Goal: Information Seeking & Learning: Learn about a topic

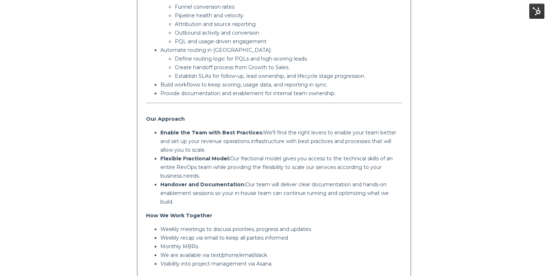
scroll to position [729, 0]
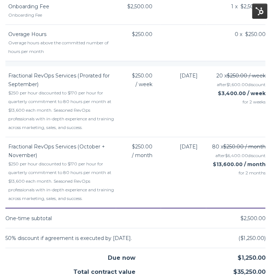
scroll to position [1031, 0]
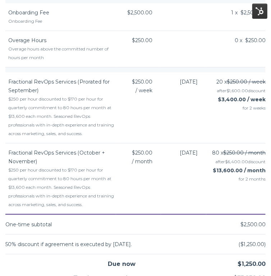
click at [50, 107] on div "$250 per hour discounted to $170 per hour for quarterly commitment to 80 hours …" at bounding box center [62, 116] width 108 height 43
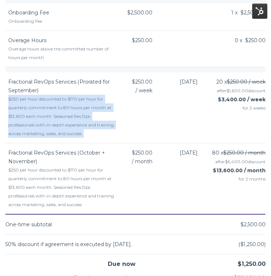
click at [50, 107] on div "$250 per hour discounted to $170 per hour for quarterly commitment to 80 hours …" at bounding box center [62, 116] width 108 height 43
click at [77, 96] on div "$250 per hour discounted to $170 per hour for quarterly commitment to 80 hours …" at bounding box center [62, 116] width 108 height 43
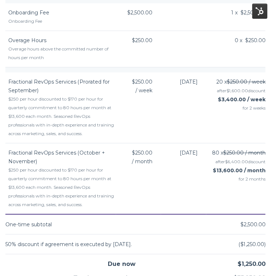
click at [41, 107] on div "$250 per hour discounted to $170 per hour for quarterly commitment to 80 hours …" at bounding box center [62, 116] width 108 height 43
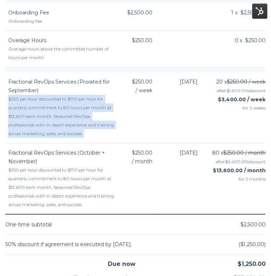
click at [41, 107] on div "$250 per hour discounted to $170 per hour for quarterly commitment to 80 hours …" at bounding box center [62, 116] width 108 height 43
click at [42, 120] on div "$250 per hour discounted to $170 per hour for quarterly commitment to 80 hours …" at bounding box center [62, 116] width 108 height 43
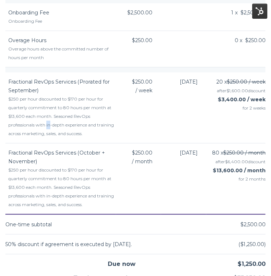
click at [42, 120] on div "$250 per hour discounted to $170 per hour for quarterly commitment to 80 hours …" at bounding box center [62, 116] width 108 height 43
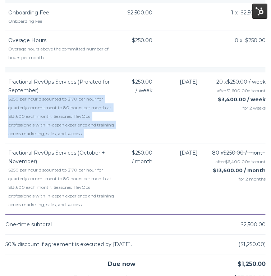
click at [42, 120] on div "$250 per hour discounted to $170 per hour for quarterly commitment to 80 hours …" at bounding box center [62, 116] width 108 height 43
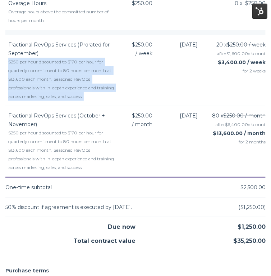
scroll to position [1070, 0]
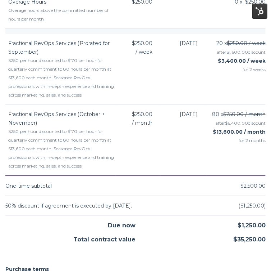
click at [70, 142] on div "$250 per hour discounted to $170 per hour for quarterly commitment to 80 hours …" at bounding box center [62, 148] width 108 height 43
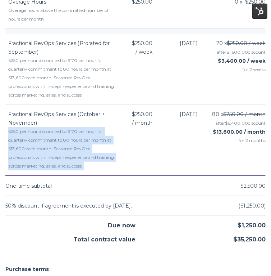
click at [70, 142] on div "$250 per hour discounted to $170 per hour for quarterly commitment to 80 hours …" at bounding box center [62, 148] width 108 height 43
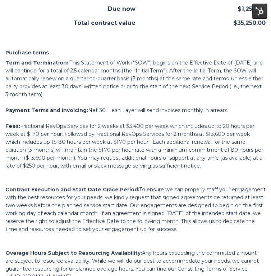
scroll to position [1285, 0]
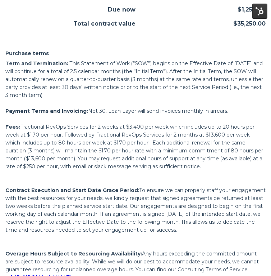
click at [131, 144] on span "Fractional RevOps Services for 2 weeks at $3,400 per week which includes up to …" at bounding box center [134, 146] width 258 height 46
click at [99, 126] on span "Fractional RevOps Services for 2 weeks at $3,400 per week which includes up to …" at bounding box center [134, 146] width 258 height 46
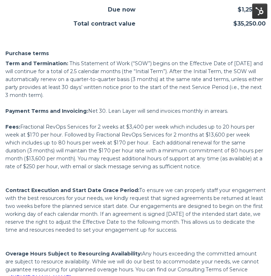
click at [99, 126] on span "Fractional RevOps Services for 2 weeks at $3,400 per week which includes up to …" at bounding box center [134, 146] width 258 height 46
click at [127, 137] on p "Fees: Fractional RevOps Services for 2 weeks at $3,400 per week which includes …" at bounding box center [135, 147] width 261 height 48
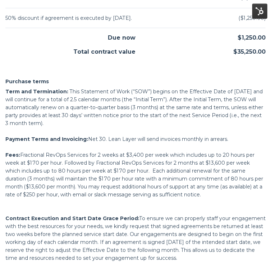
scroll to position [1257, 0]
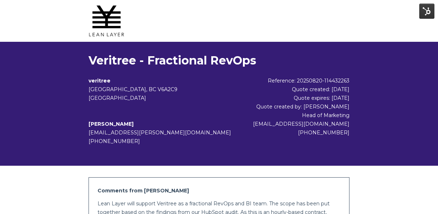
scroll to position [397, 0]
